Goal: Find specific page/section: Find specific page/section

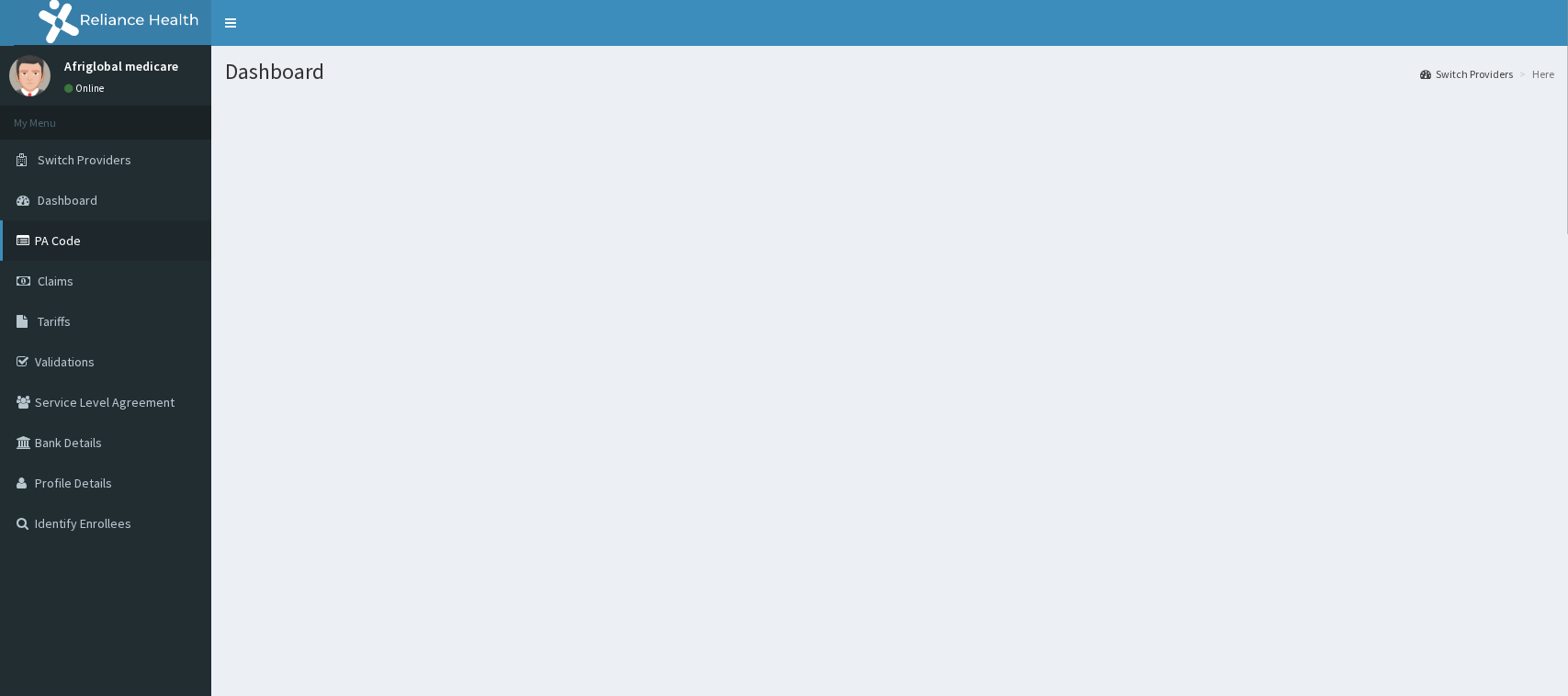
click at [60, 242] on link "PA Code" at bounding box center [105, 240] width 211 height 41
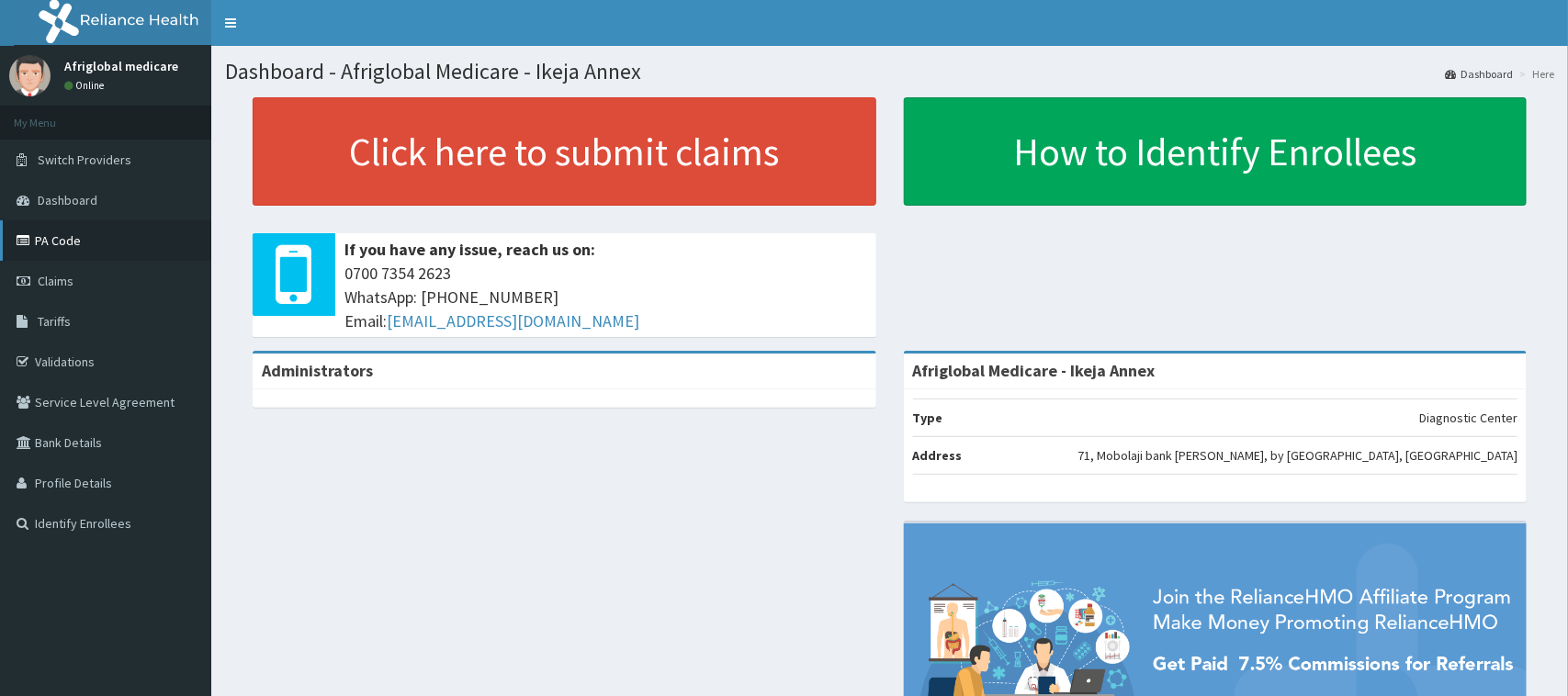
click at [51, 250] on link "PA Code" at bounding box center [105, 240] width 211 height 41
click at [88, 198] on span "Dashboard" at bounding box center [67, 200] width 60 height 17
click at [79, 246] on link "PA Code" at bounding box center [105, 240] width 211 height 41
click at [40, 237] on link "PA Code" at bounding box center [105, 240] width 211 height 41
